Goal: Transaction & Acquisition: Purchase product/service

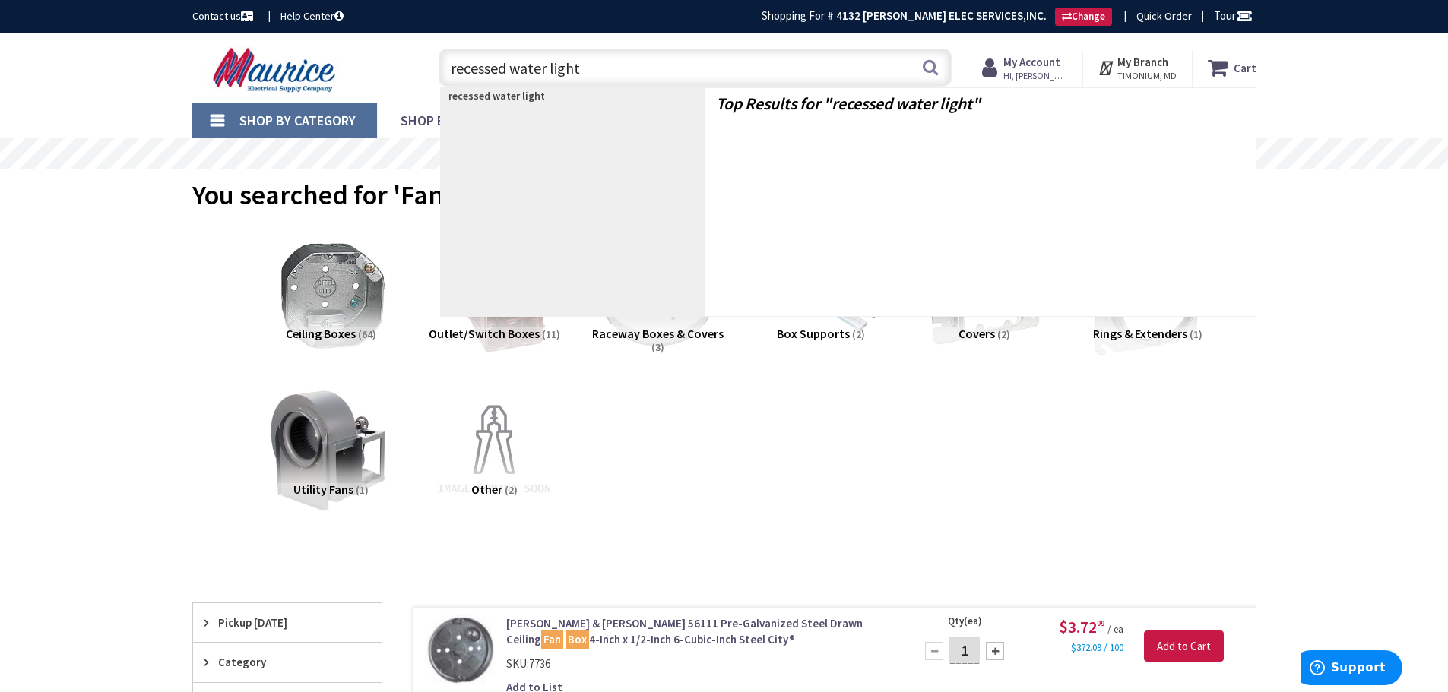
type input "recessed water lights"
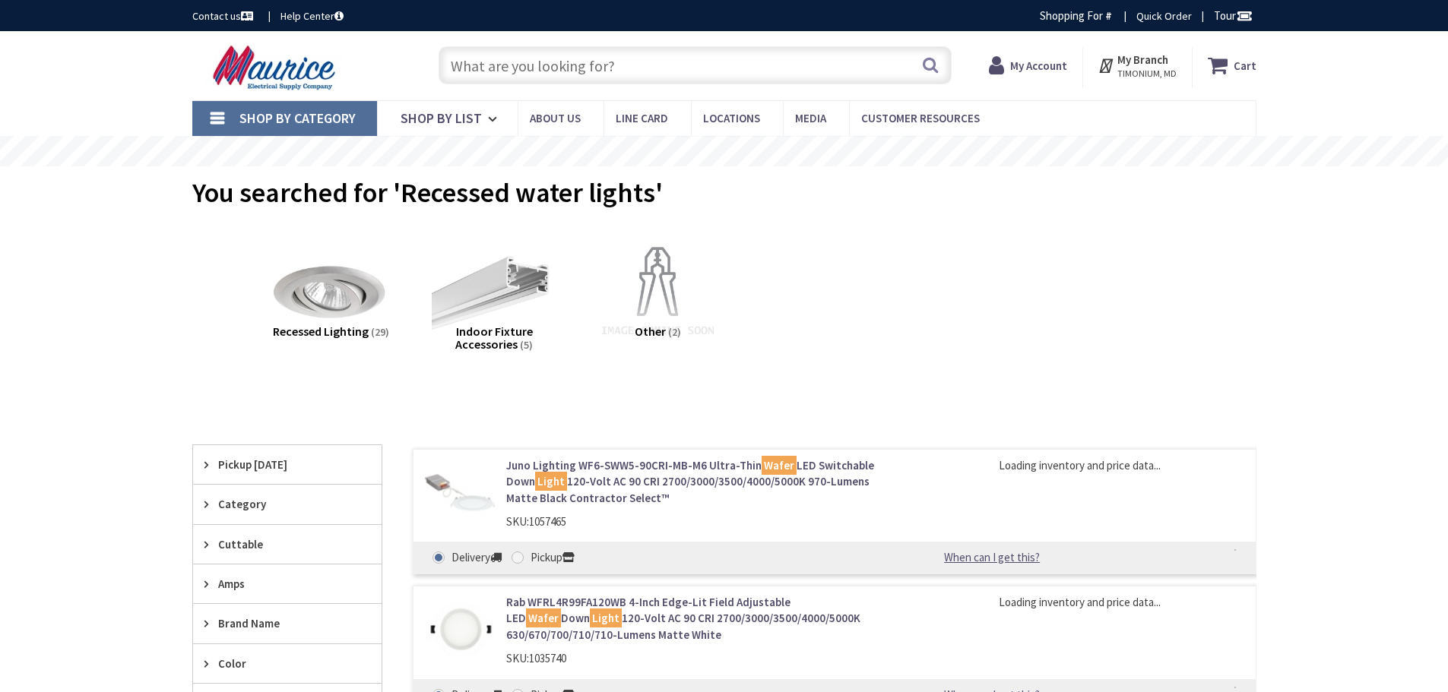
type input "[PERSON_NAME] Dr, [PERSON_NAME][GEOGRAPHIC_DATA], [GEOGRAPHIC_DATA]"
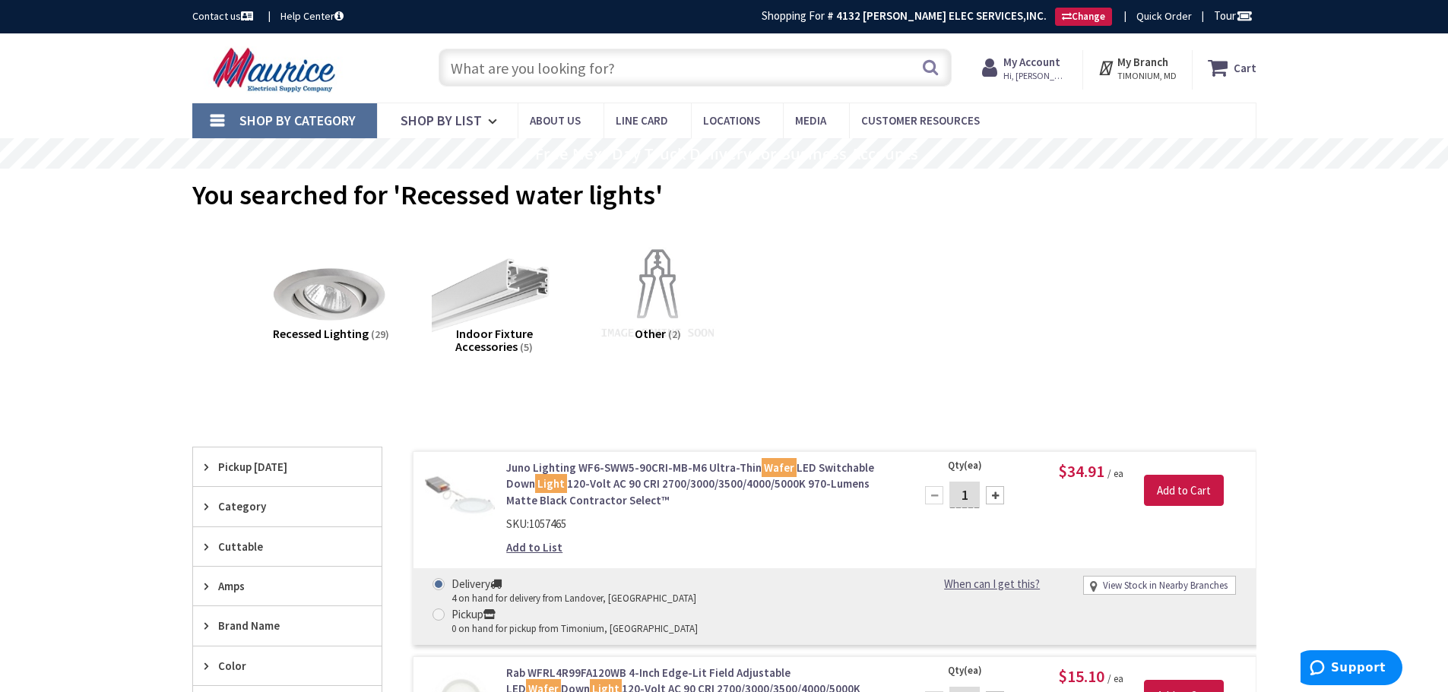
click at [578, 76] on input "text" at bounding box center [695, 68] width 513 height 38
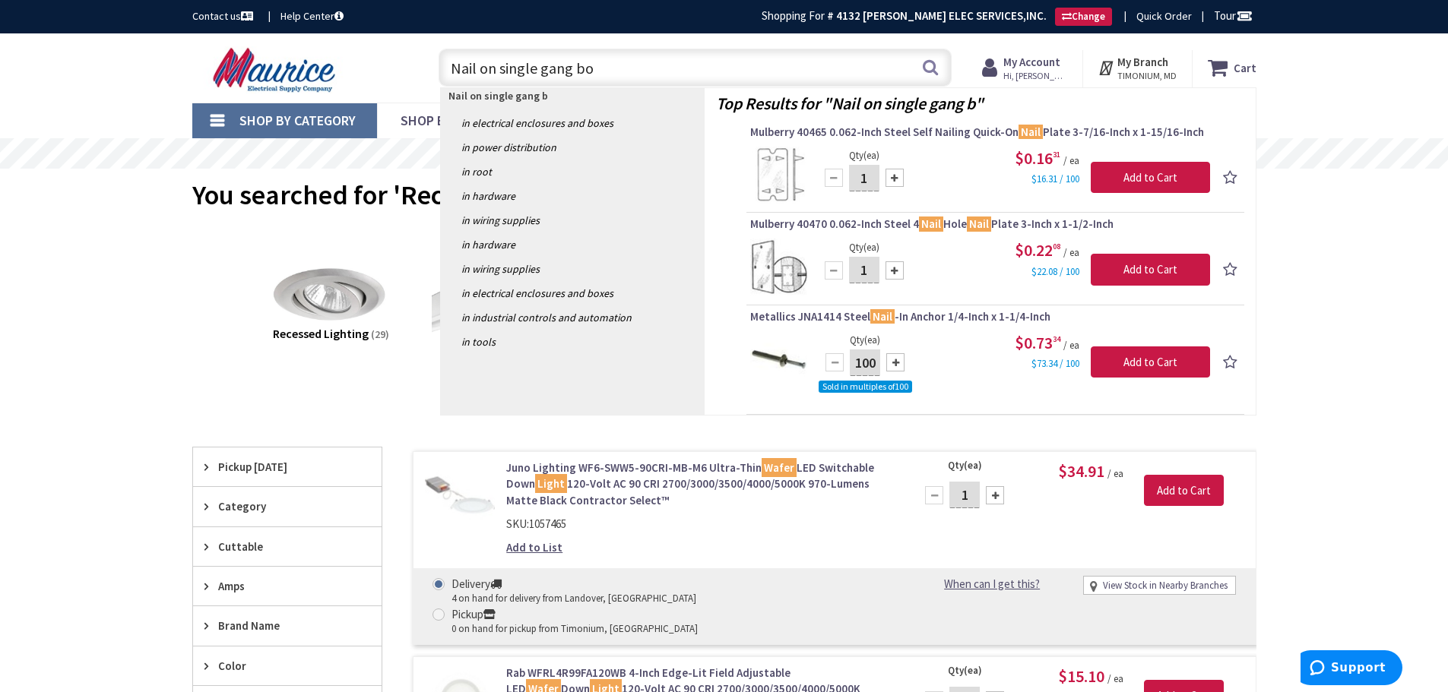
type input "Nail on single gang box"
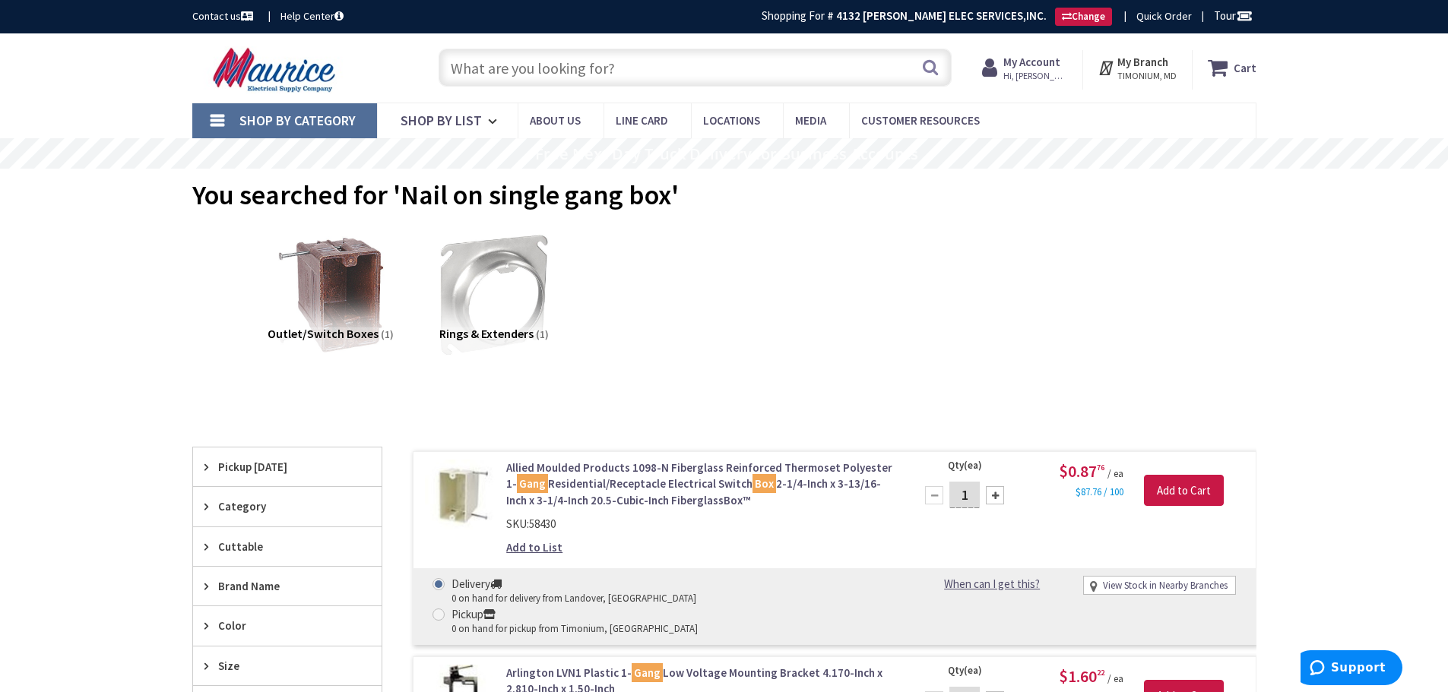
click at [630, 63] on input "text" at bounding box center [695, 68] width 513 height 38
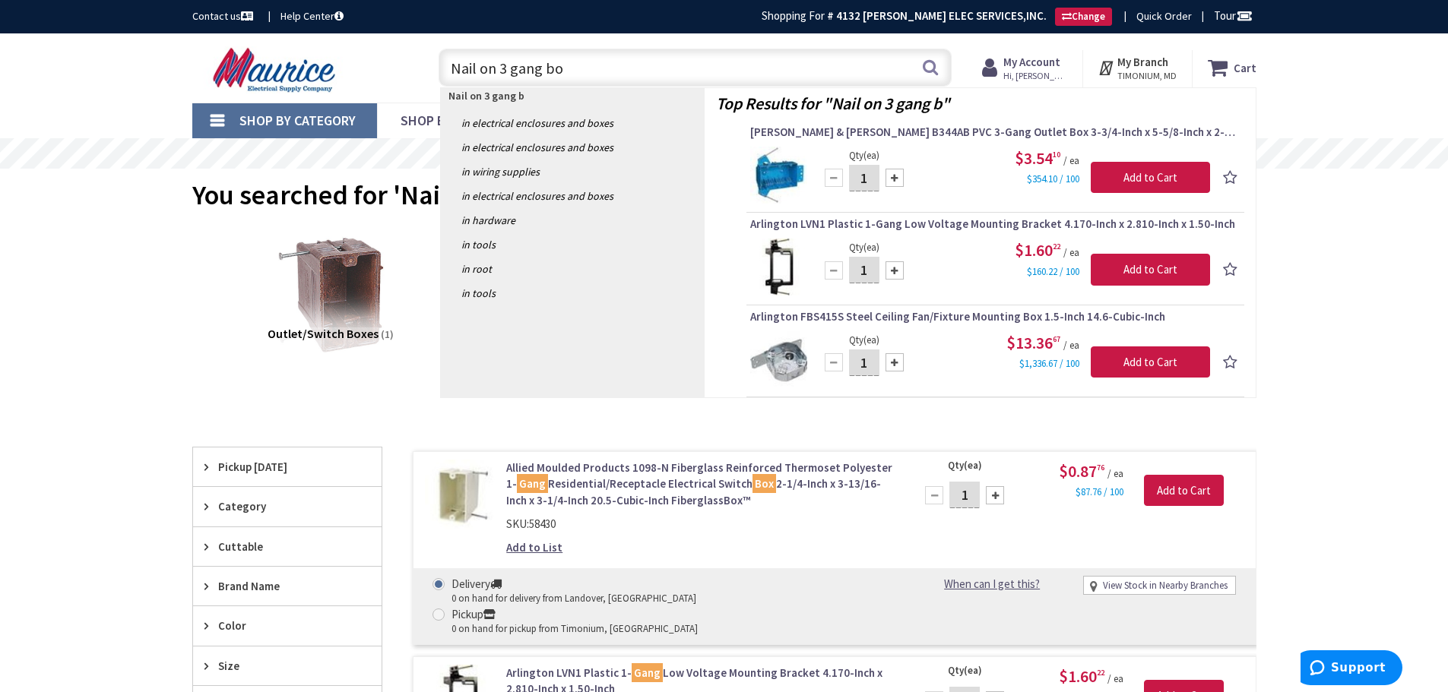
type input "Nail on 3 gang box"
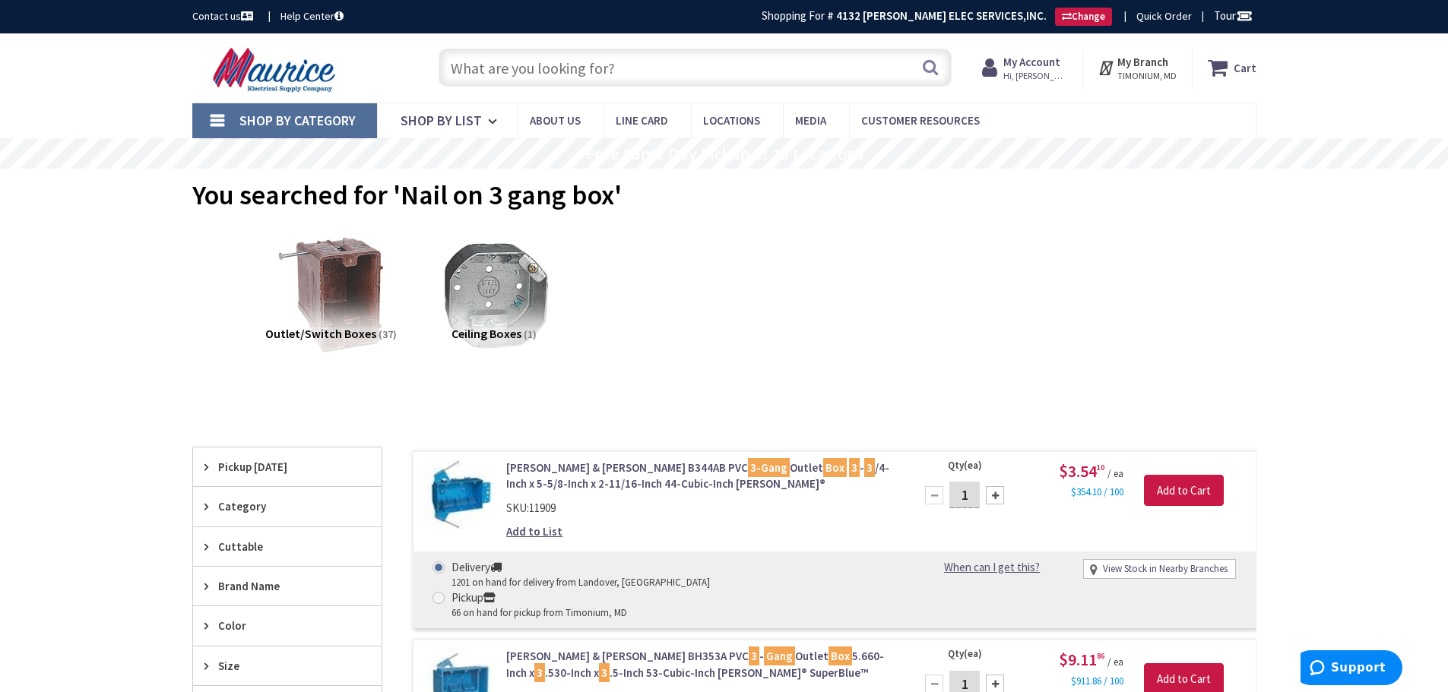
click at [616, 65] on input "text" at bounding box center [695, 68] width 513 height 38
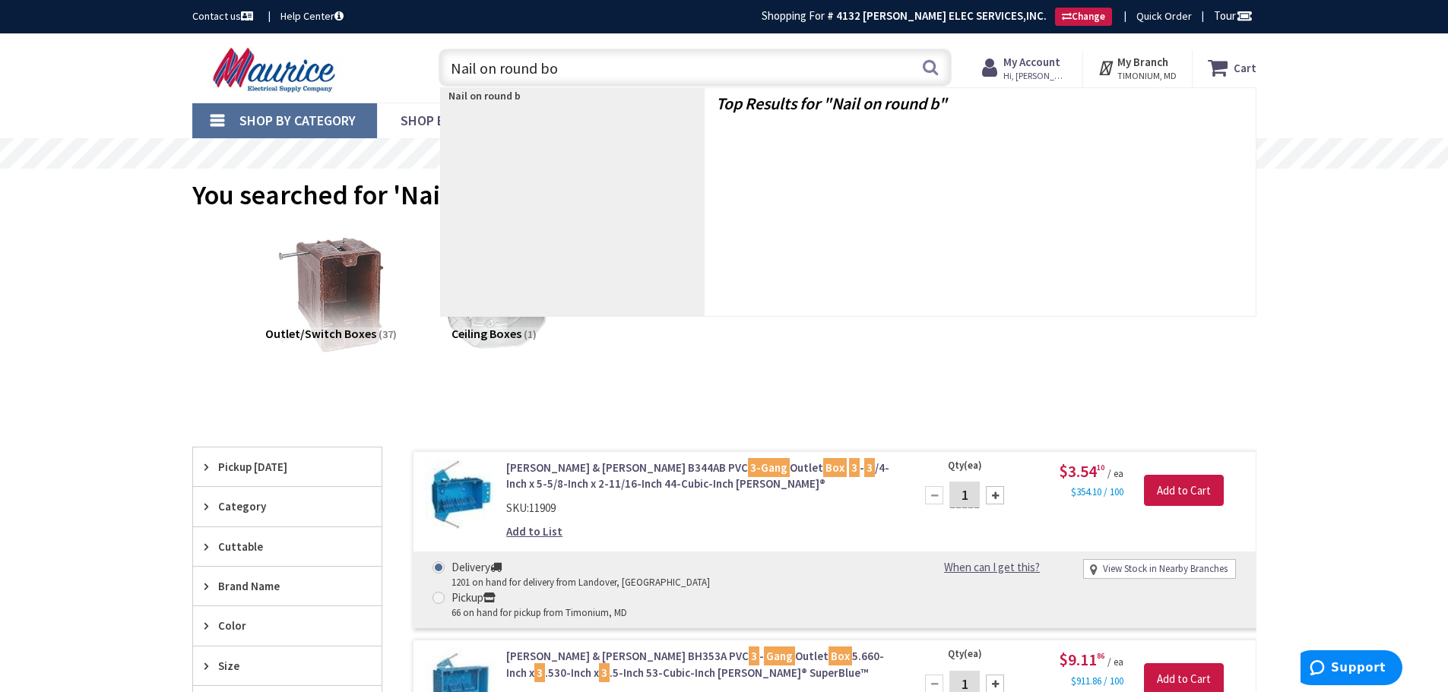
type input "Nail on round box"
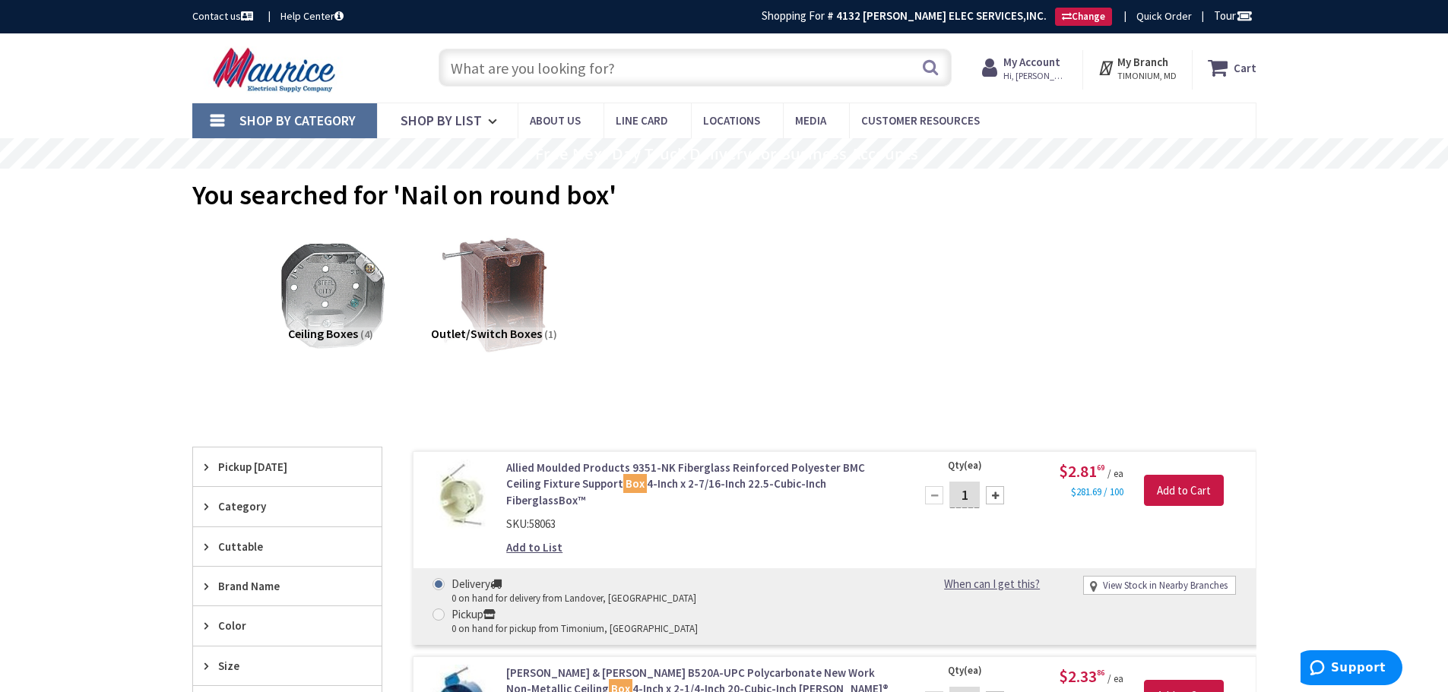
click at [503, 75] on input "text" at bounding box center [695, 68] width 513 height 38
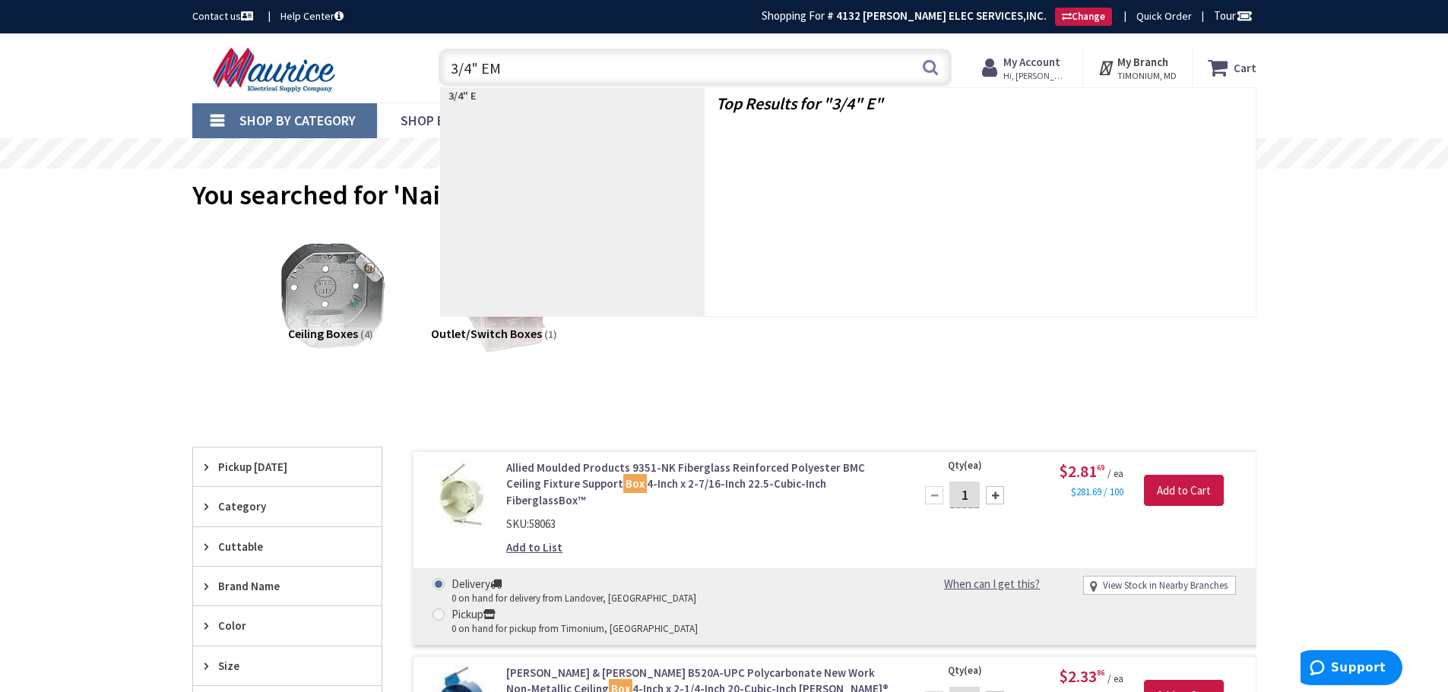
type input "3/4" EMT"
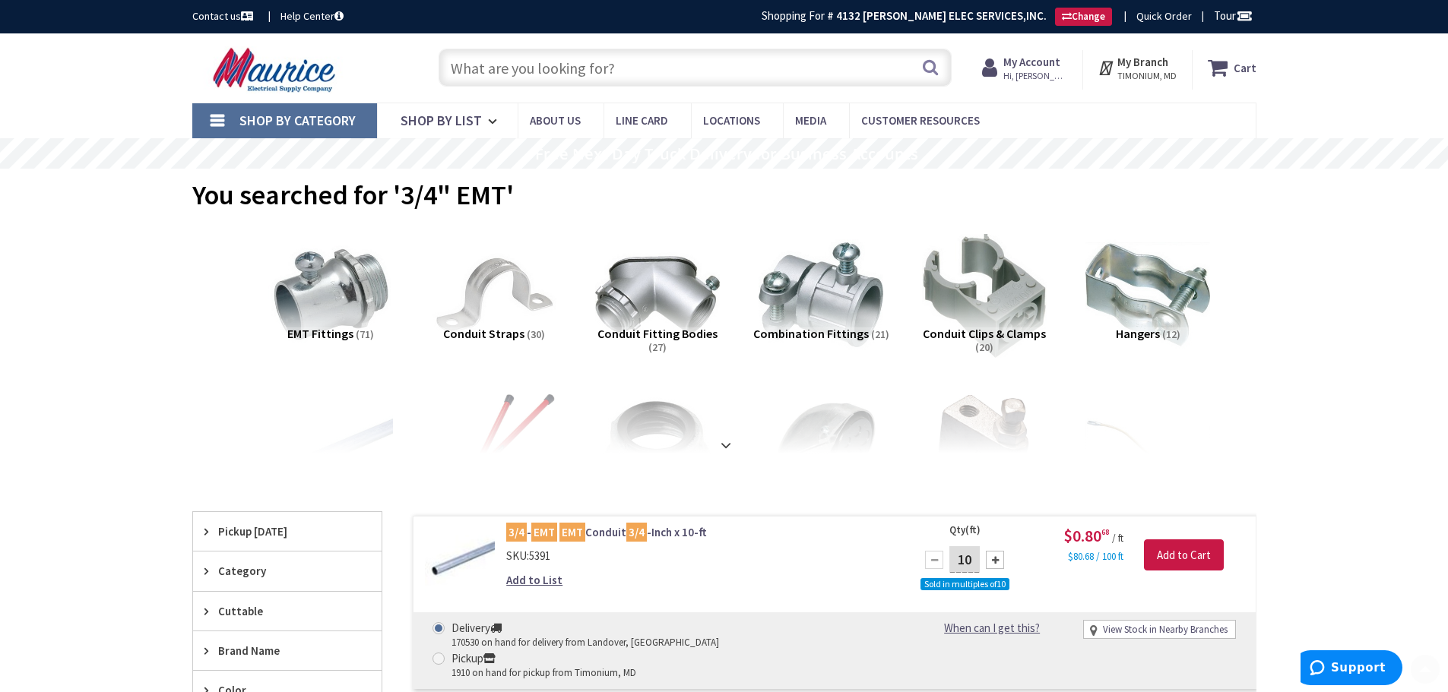
click at [555, 68] on input "text" at bounding box center [695, 68] width 513 height 38
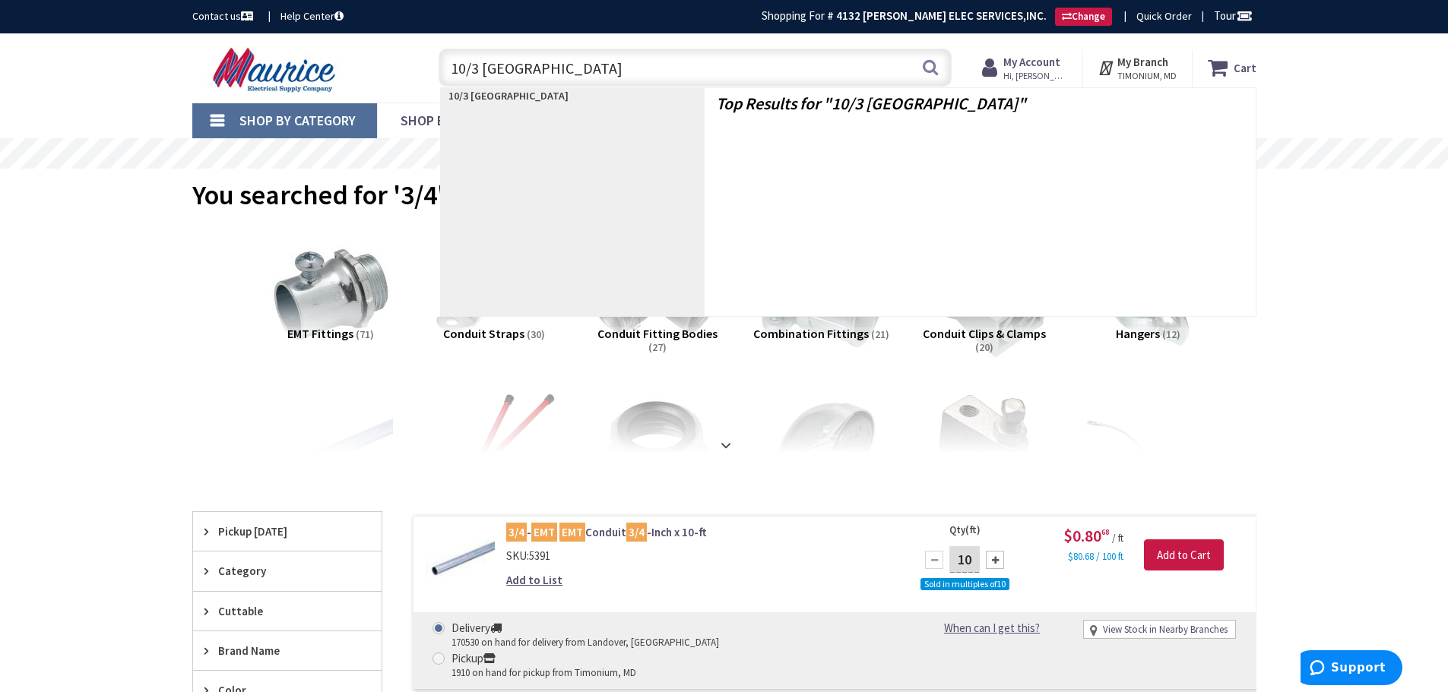
type input "10/3 romex"
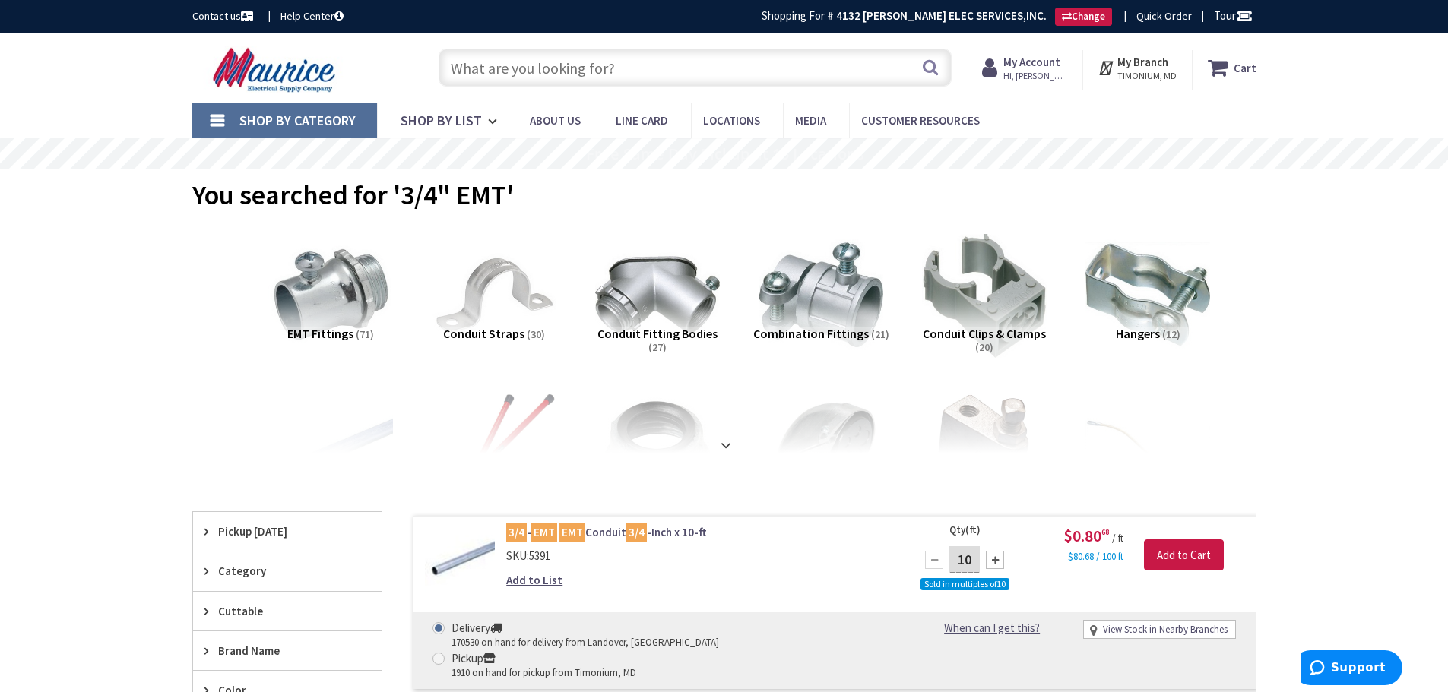
drag, startPoint x: 641, startPoint y: 71, endPoint x: 631, endPoint y: 72, distance: 10.7
click at [631, 72] on input "text" at bounding box center [695, 68] width 513 height 38
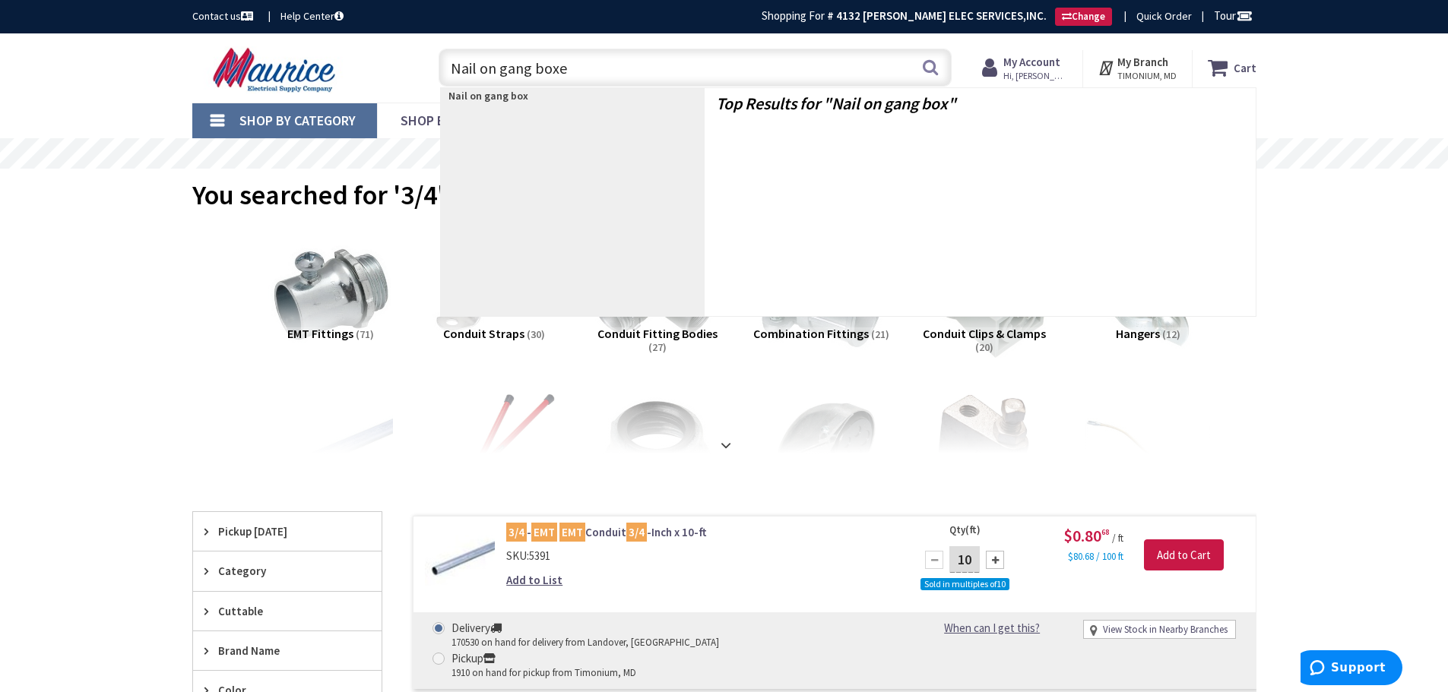
type input "Nail on gang boxes"
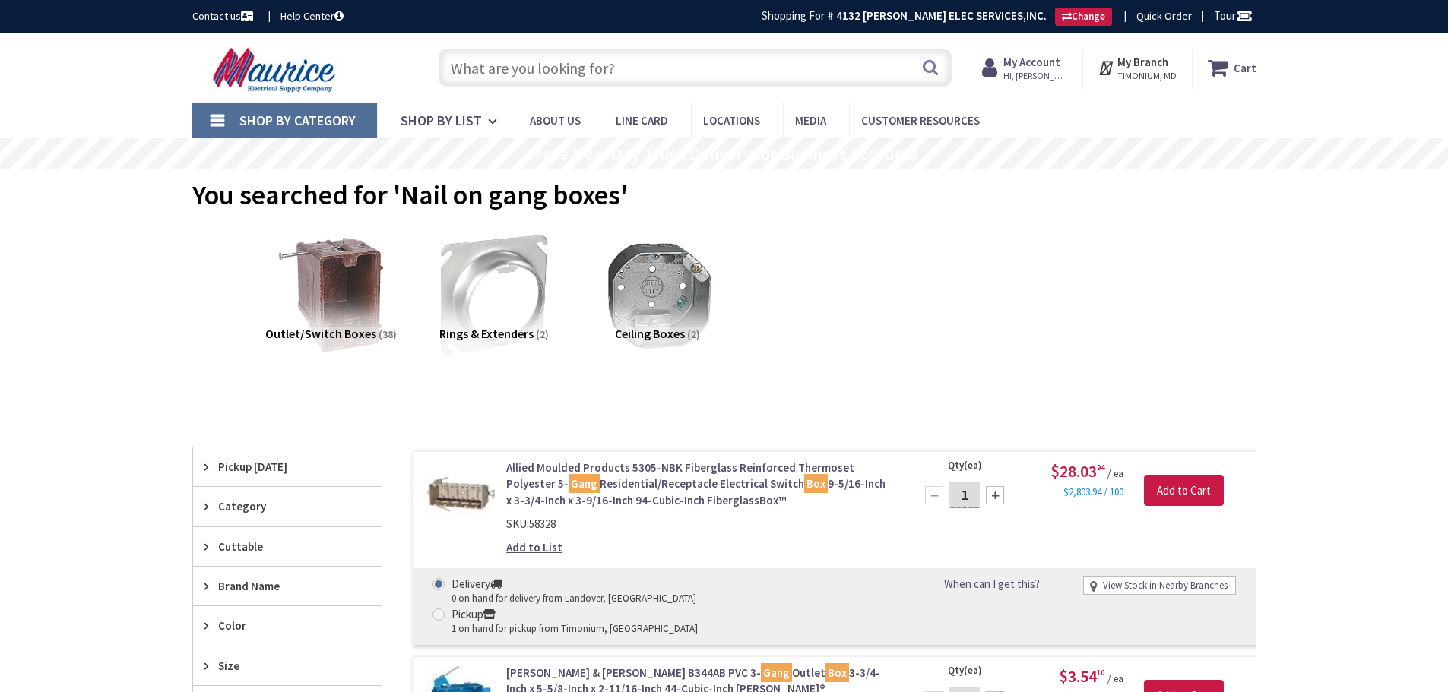
click at [483, 68] on input "text" at bounding box center [695, 68] width 513 height 38
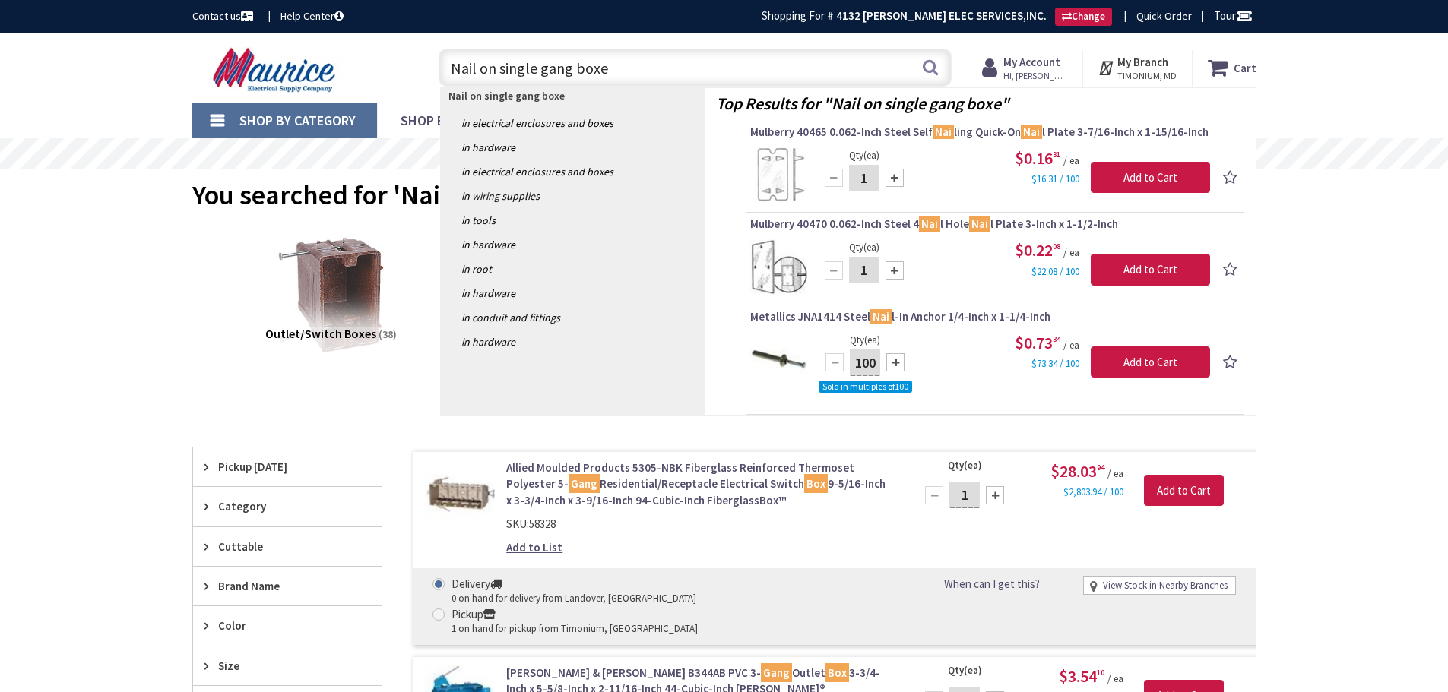
type input "Nail on single gang boxes"
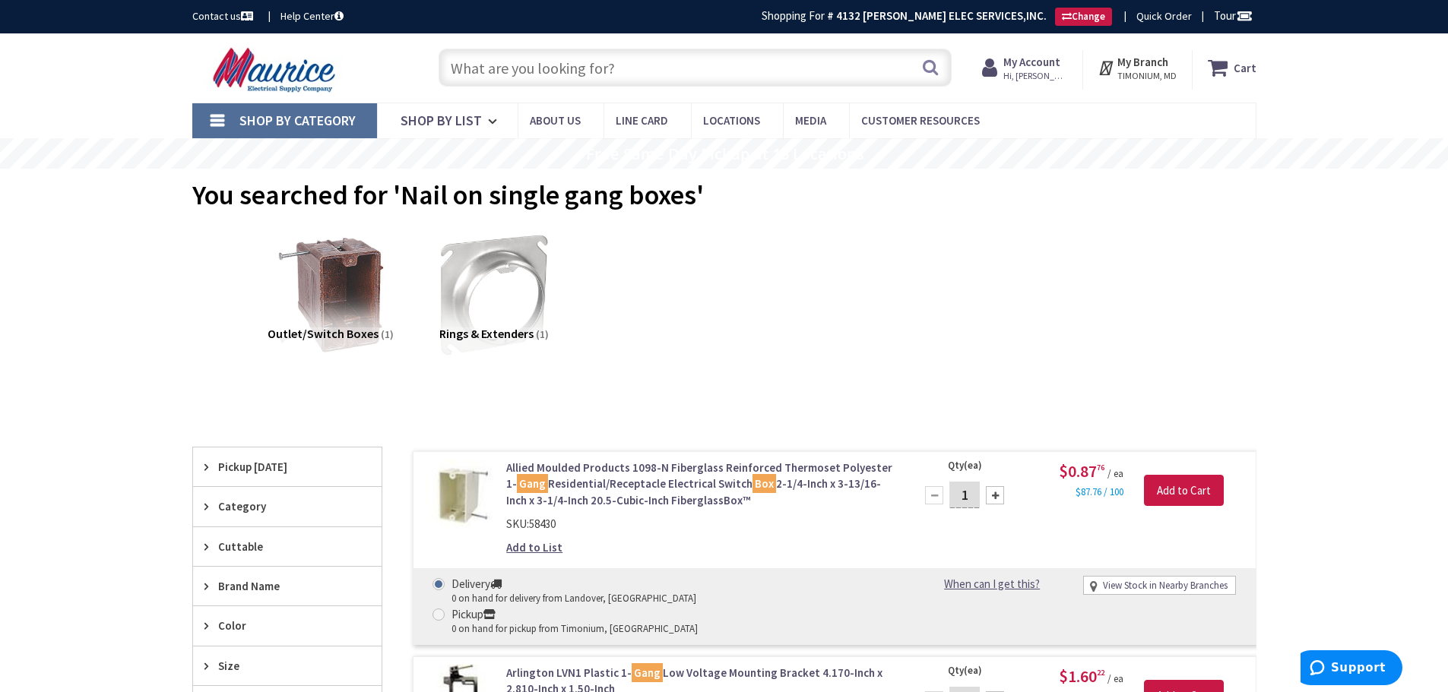
click at [618, 61] on input "text" at bounding box center [695, 68] width 513 height 38
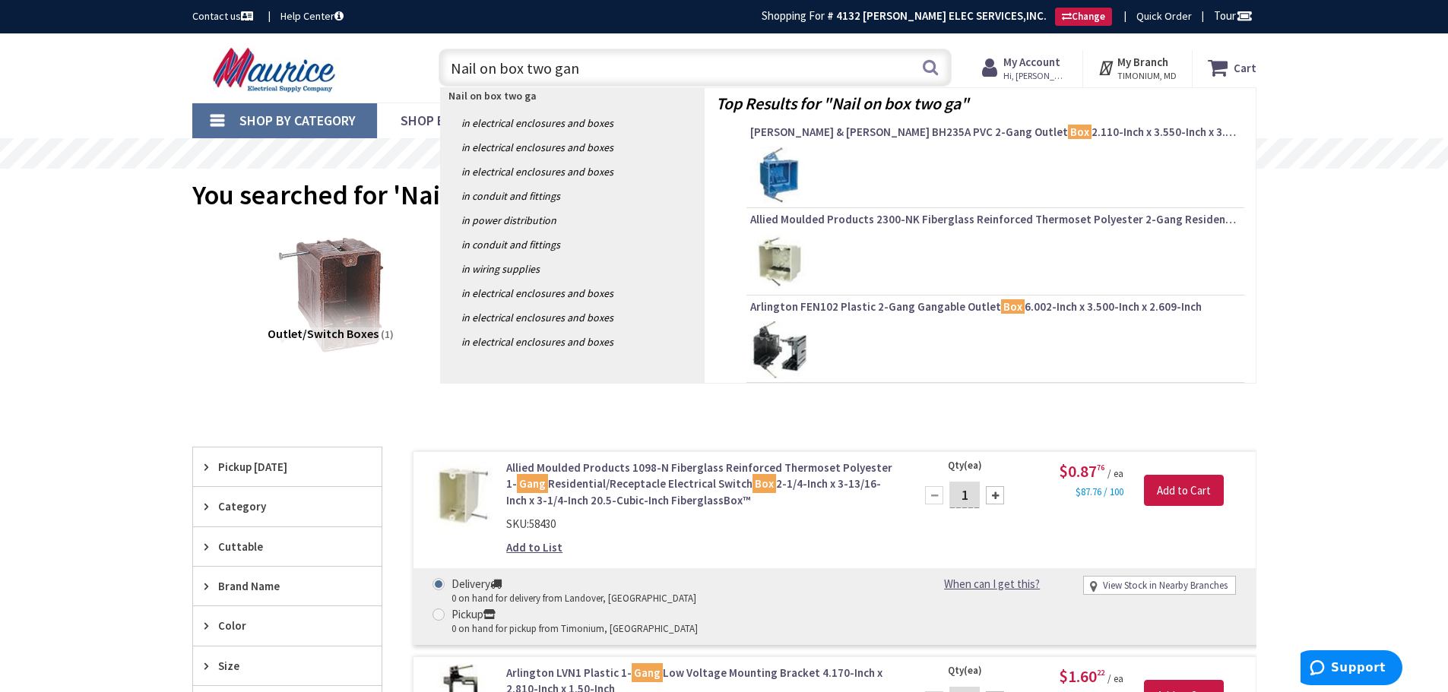
type input "Nail on box two gang"
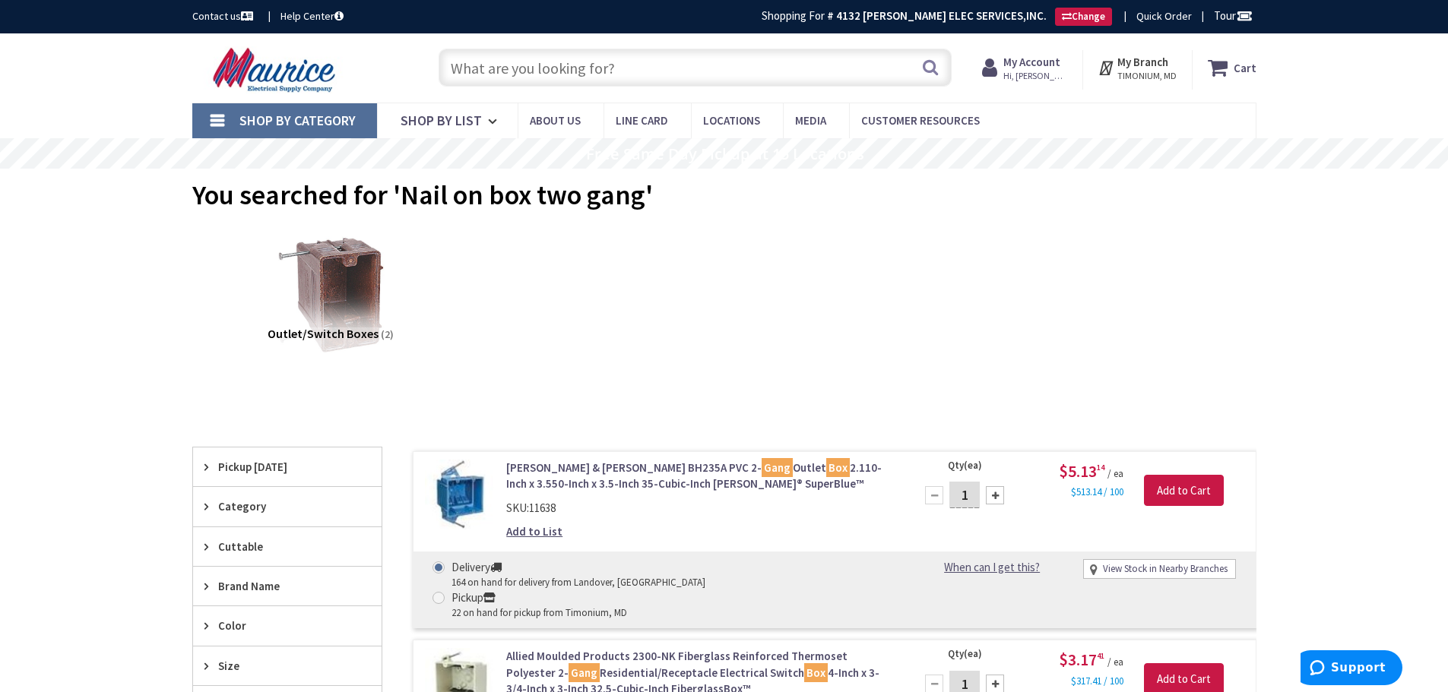
click at [555, 72] on input "text" at bounding box center [695, 68] width 513 height 38
type input "Nail on three gang box"
click at [932, 62] on button "Search" at bounding box center [930, 67] width 20 height 34
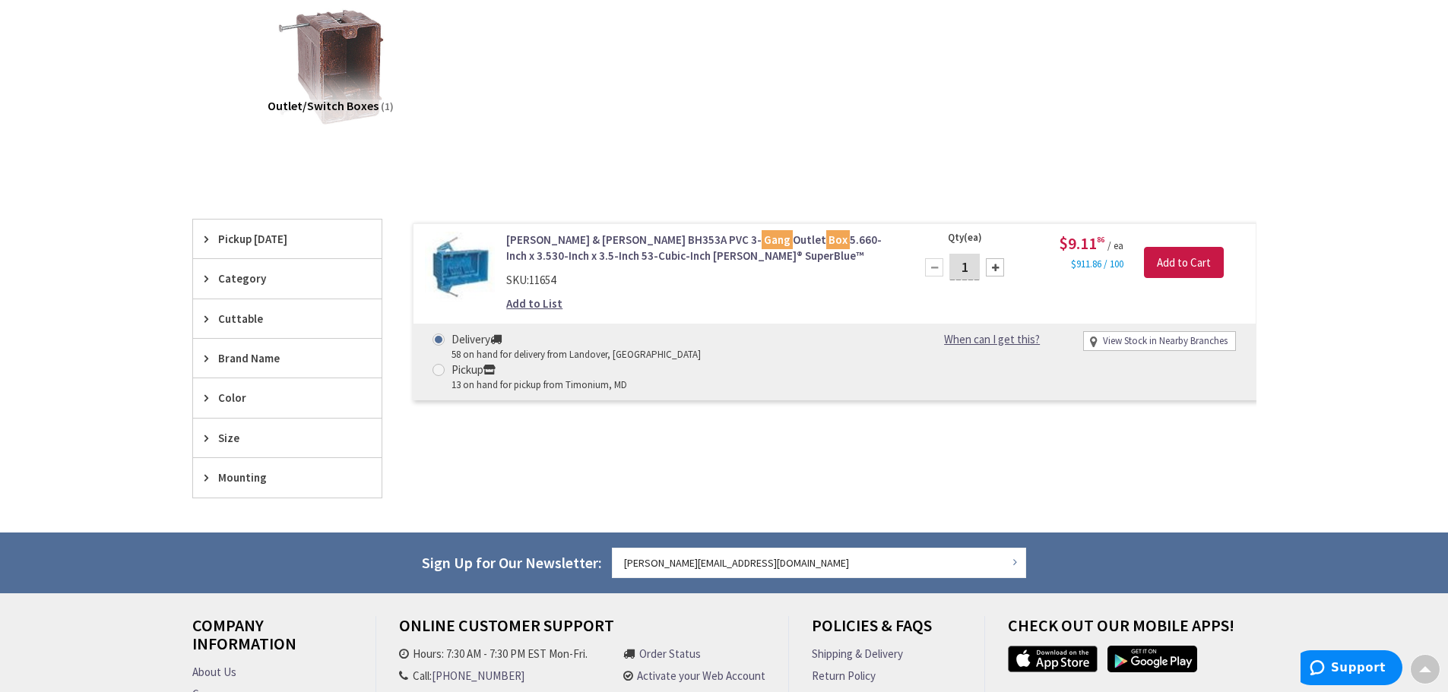
scroll to position [230, 0]
